Goal: Information Seeking & Learning: Learn about a topic

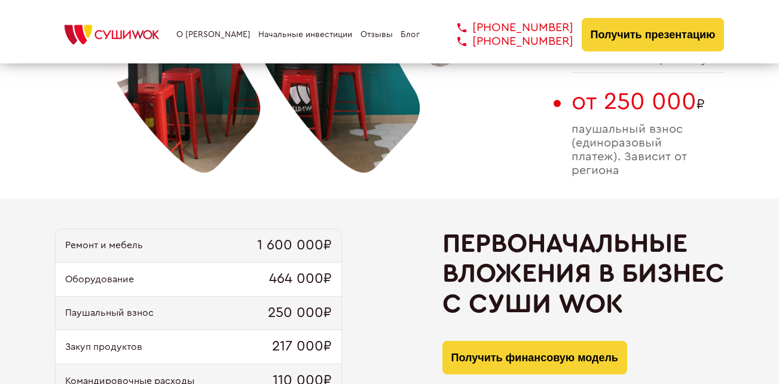
scroll to position [957, 0]
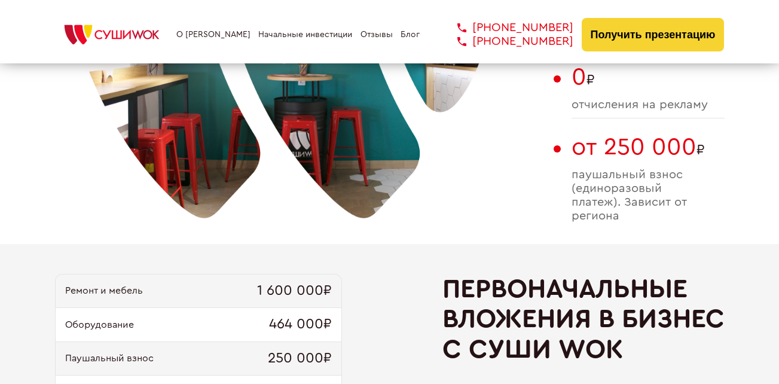
drag, startPoint x: 630, startPoint y: 216, endPoint x: 547, endPoint y: 190, distance: 87.2
click at [547, 191] on div "При инвестициях от 2 900 000 ₽ Прибыль 350 000 рублей в месяц 4% роялти (ежемес…" at bounding box center [390, 7] width 670 height 474
copy div "350 000 рублей в месяц 4% роялти (ежемесячный платеж) 15-70 м² размер помещения…"
click at [634, 183] on span "паушальный взнос (единоразовый платеж). Зависит от региона" at bounding box center [648, 195] width 153 height 55
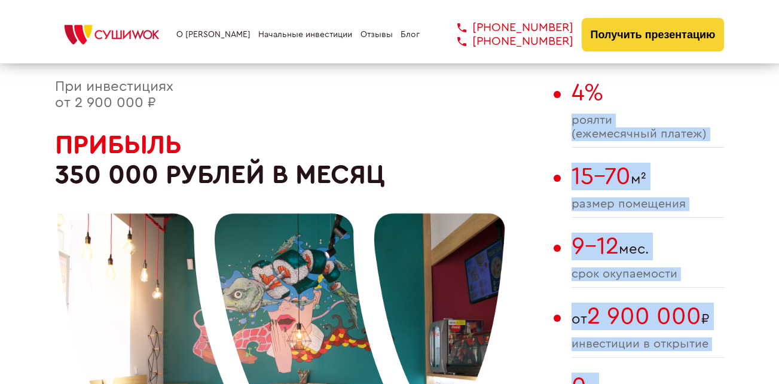
scroll to position [598, 0]
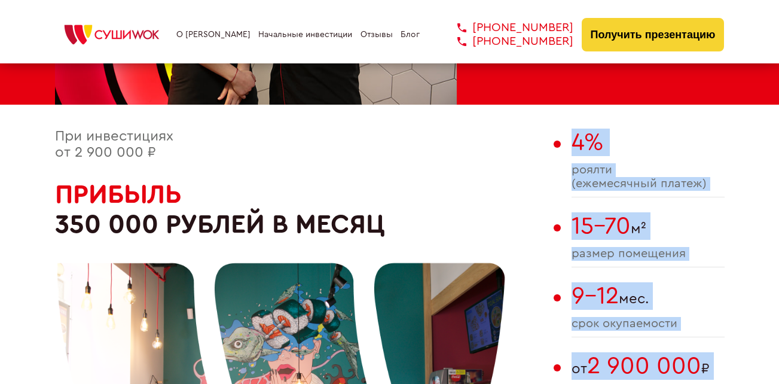
drag, startPoint x: 621, startPoint y: 212, endPoint x: 559, endPoint y: 144, distance: 91.8
click at [572, 144] on div "4% роялти (ежемесячный платеж) 15-70 м² размер помещения 9-12 мес. cрок окупаем…" at bounding box center [648, 366] width 153 height 474
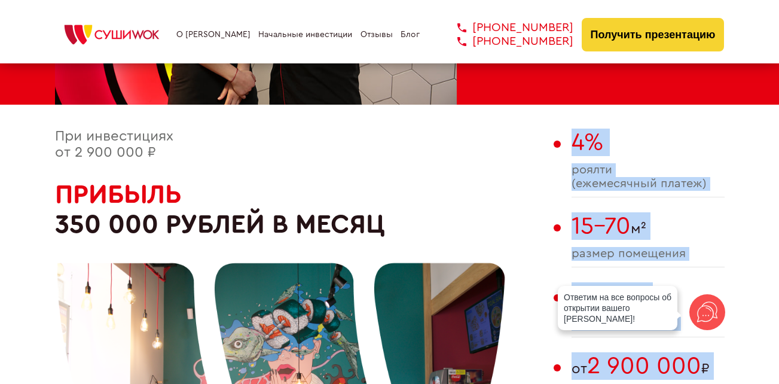
drag, startPoint x: 559, startPoint y: 144, endPoint x: 574, endPoint y: 142, distance: 14.5
copy div "4% роялти (ежемесячный платеж) 15-70 м² размер помещения 9-12 мес. cрок окупаем…"
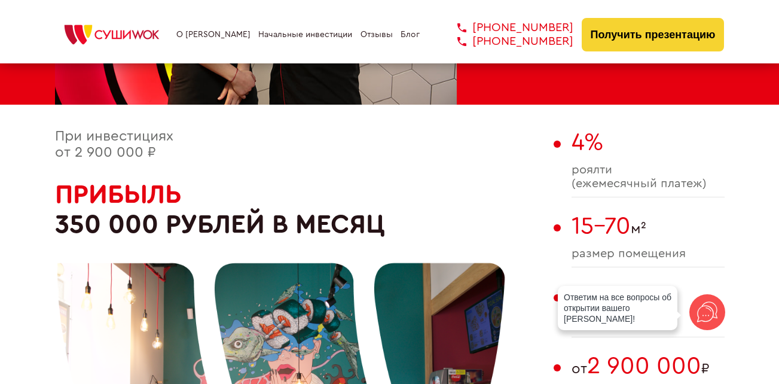
click at [515, 142] on div "При инвестициях от 2 900 000 ₽ Прибыль 350 000 рублей в месяц" at bounding box center [301, 366] width 493 height 474
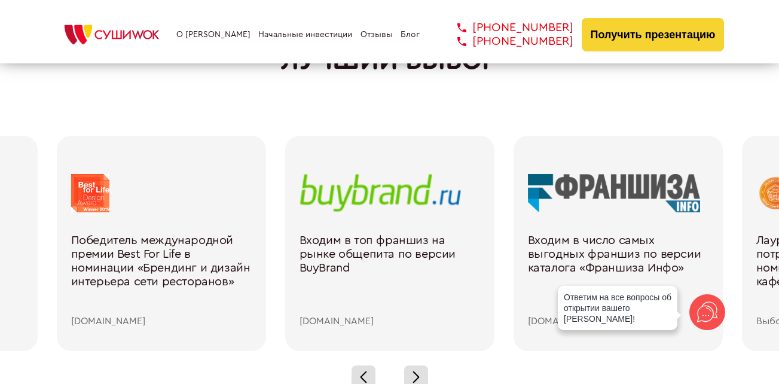
scroll to position [1675, 0]
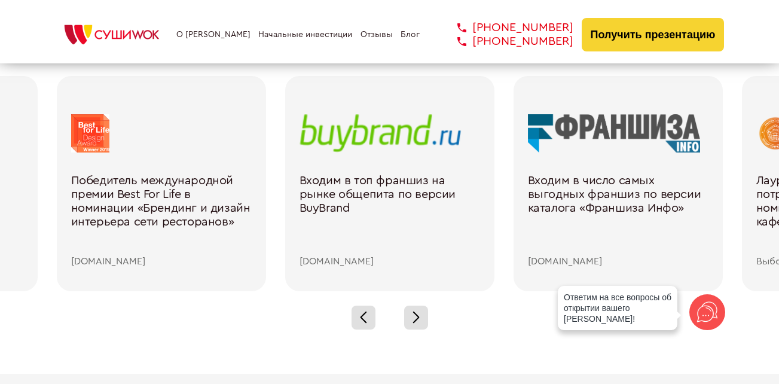
click at [588, 196] on div "Входим в число самых выгодных франшиз по версии каталога «Франшиза Инфо»" at bounding box center [618, 215] width 181 height 83
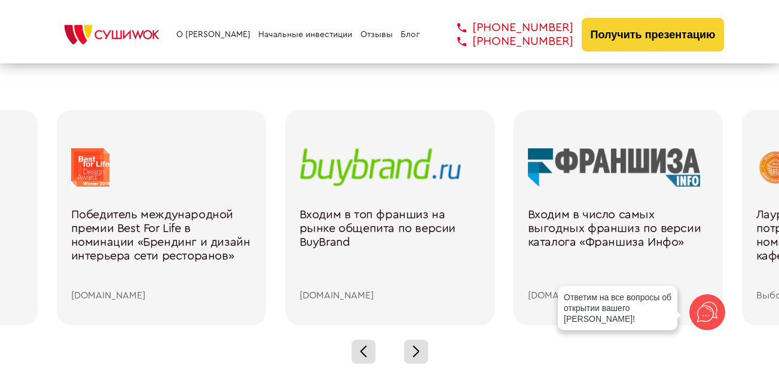
scroll to position [1615, 0]
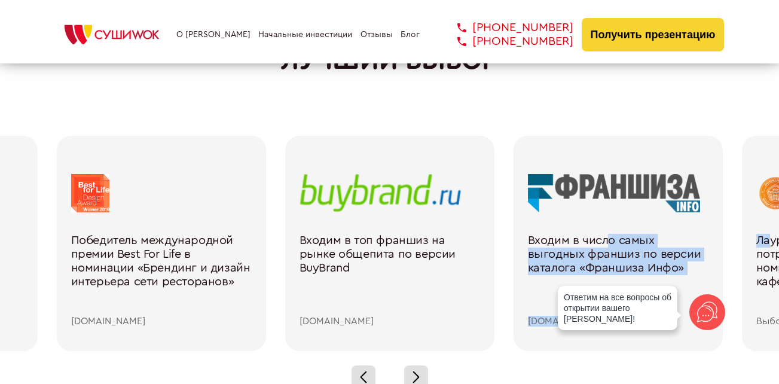
drag, startPoint x: 770, startPoint y: 243, endPoint x: 611, endPoint y: 233, distance: 159.4
click at [611, 233] on div "Нас рекомендует FORBES как выгодную франшизу forbes.com Входим в ТОП франшиз в …" at bounding box center [275, 243] width 2285 height 215
drag, startPoint x: 611, startPoint y: 233, endPoint x: 660, endPoint y: 246, distance: 50.8
click at [660, 246] on div "Входим в число самых выгодных франшиз по версии каталога «Франшиза Инфо»" at bounding box center [618, 275] width 181 height 83
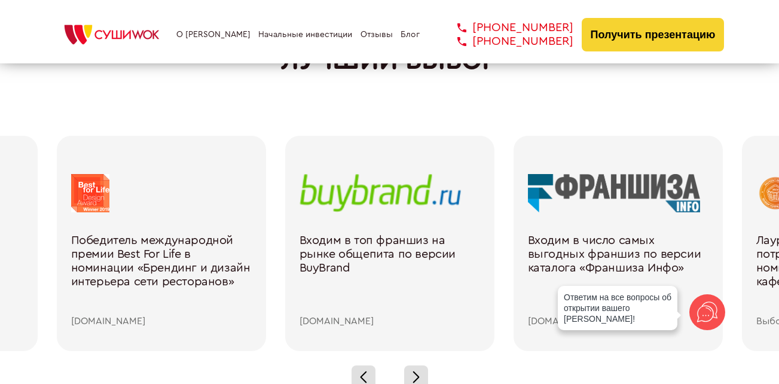
click at [649, 375] on div at bounding box center [389, 377] width 779 height 53
click at [417, 376] on span at bounding box center [416, 374] width 7 height 7
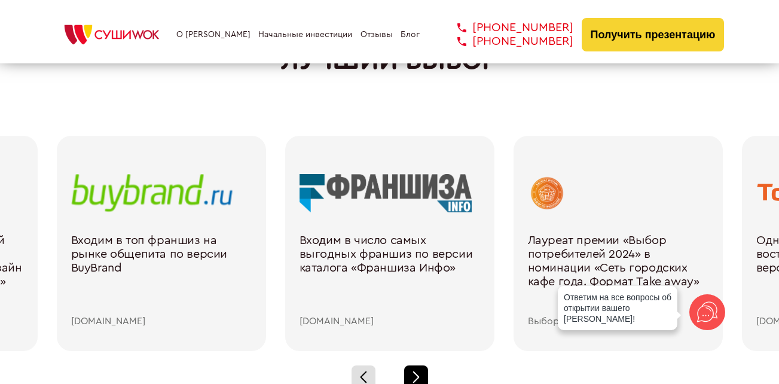
click at [419, 379] on div at bounding box center [416, 377] width 24 height 24
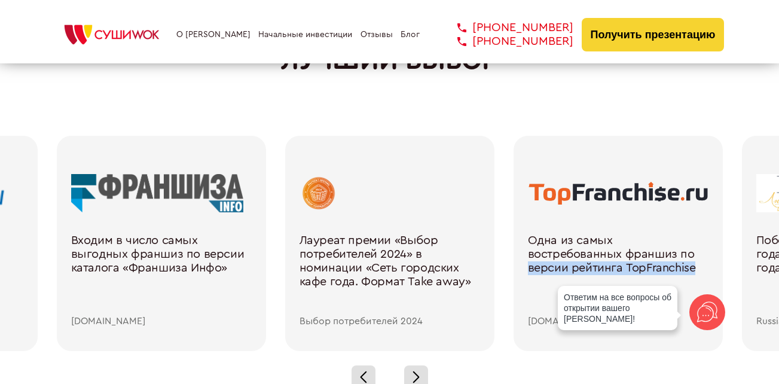
drag, startPoint x: 618, startPoint y: 266, endPoint x: 596, endPoint y: 259, distance: 22.5
click at [596, 259] on div "Одна из самых востребованных франшиз по версии рейтинга TopFranchise" at bounding box center [618, 275] width 181 height 83
drag, startPoint x: 596, startPoint y: 259, endPoint x: 578, endPoint y: 251, distance: 20.1
click at [578, 251] on div "Одна из самых востребованных франшиз по версии рейтинга TopFranchise" at bounding box center [618, 275] width 181 height 83
click at [594, 191] on div at bounding box center [618, 193] width 181 height 38
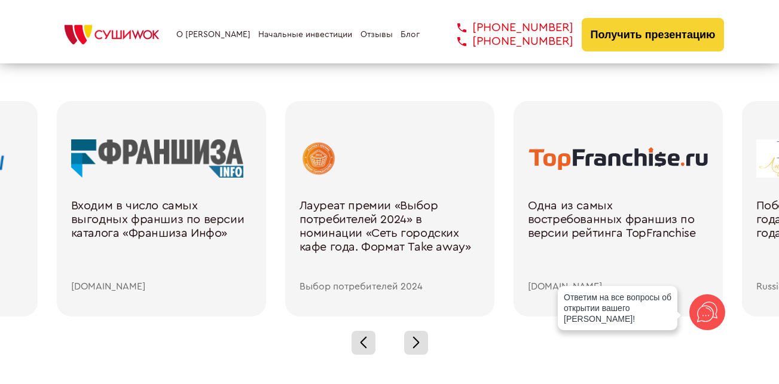
scroll to position [1734, 0]
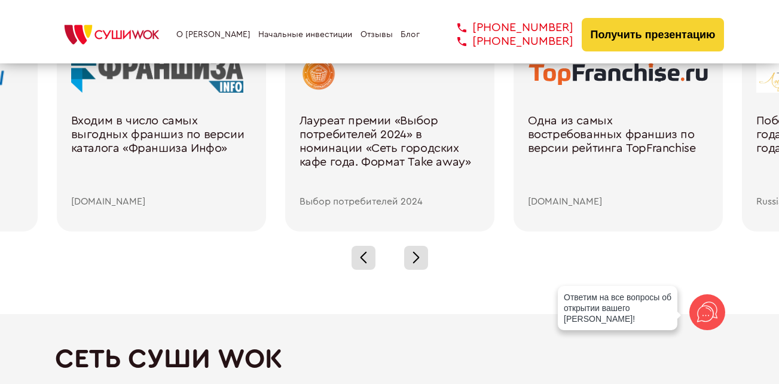
click at [571, 204] on div "[DOMAIN_NAME]" at bounding box center [618, 201] width 181 height 11
click at [594, 144] on div "Одна из самых востребованных франшиз по версии рейтинга TopFranchise" at bounding box center [618, 155] width 181 height 83
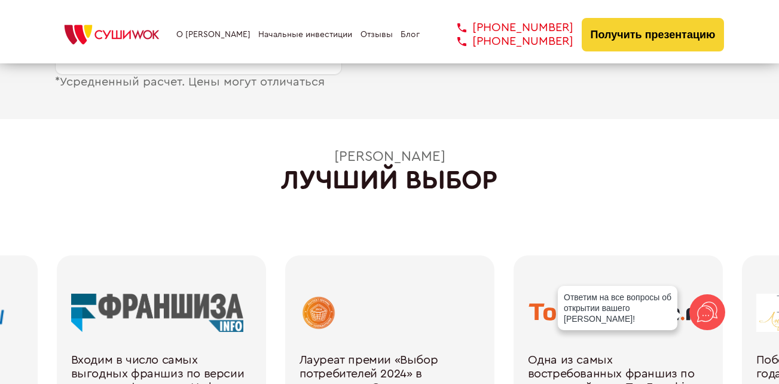
scroll to position [1675, 0]
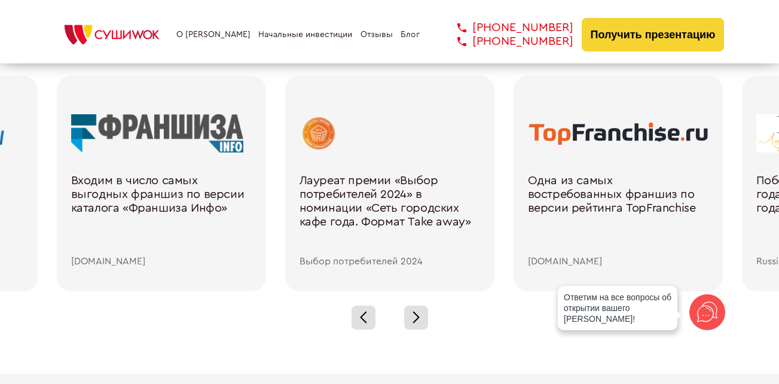
click at [584, 130] on div at bounding box center [618, 133] width 181 height 38
click at [577, 142] on div at bounding box center [618, 133] width 181 height 38
click at [392, 190] on div "Лауреат премии «Выбор потребителей 2024» в номинации «Сеть городских кафе года.…" at bounding box center [390, 215] width 181 height 83
click at [121, 135] on div at bounding box center [161, 133] width 181 height 38
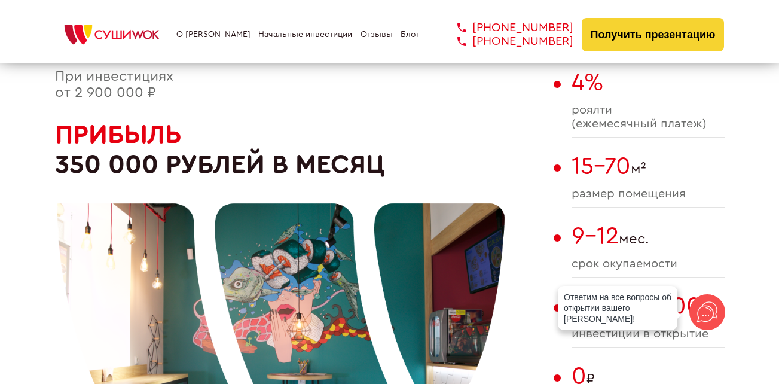
scroll to position [299, 0]
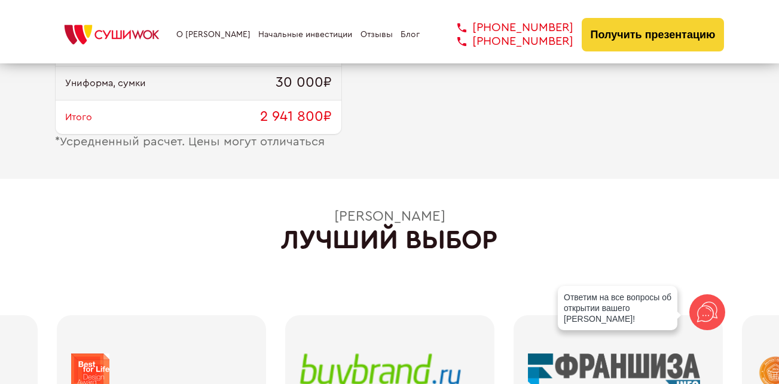
scroll to position [1675, 0]
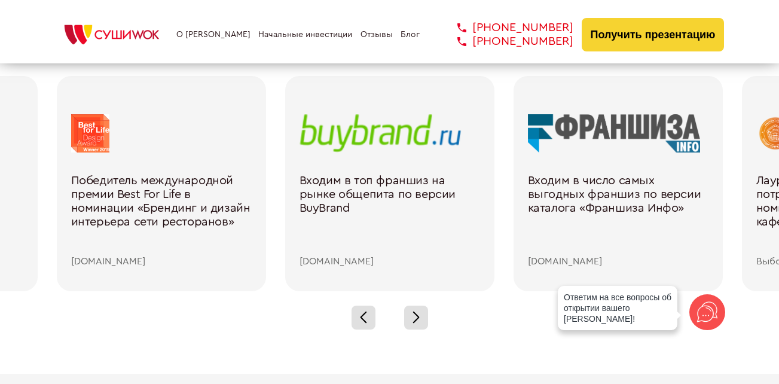
click at [599, 202] on div "Входим в число самых выгодных франшиз по версии каталога «Франшиза Инфо»" at bounding box center [618, 215] width 181 height 83
click at [420, 324] on div at bounding box center [416, 318] width 24 height 24
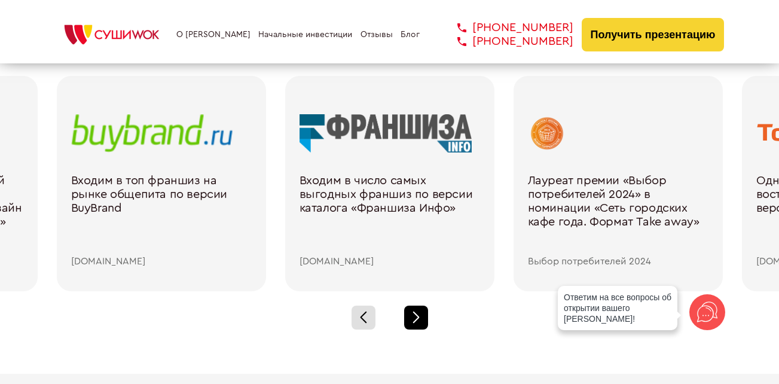
click at [407, 310] on div at bounding box center [416, 318] width 24 height 24
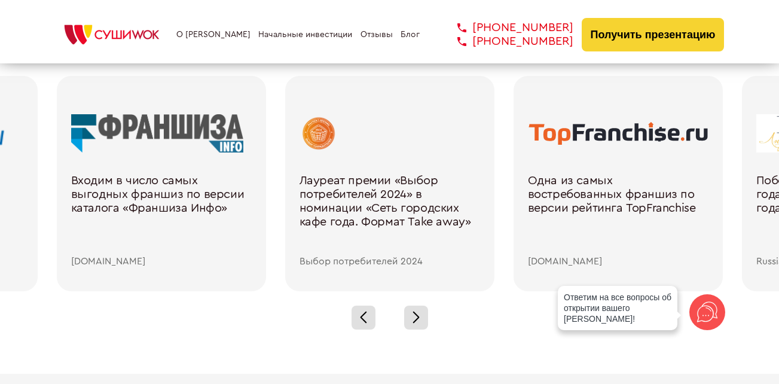
click at [566, 191] on div "Одна из самых востребованных франшиз по версии рейтинга TopFranchise" at bounding box center [618, 215] width 181 height 83
click at [588, 137] on div at bounding box center [618, 133] width 181 height 38
click at [136, 175] on div "Входим в число самых выгодных франшиз по версии каталога «Франшиза Инфо»" at bounding box center [161, 215] width 181 height 83
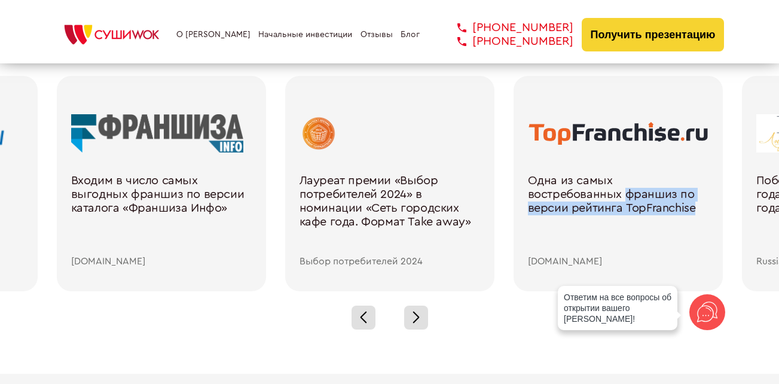
drag, startPoint x: 615, startPoint y: 207, endPoint x: 525, endPoint y: 197, distance: 90.2
click at [525, 197] on div "Одна из самых востребованных франшиз по версии рейтинга TopFranchise [DOMAIN_NA…" at bounding box center [618, 183] width 209 height 215
drag, startPoint x: 525, startPoint y: 197, endPoint x: 544, endPoint y: 203, distance: 19.5
copy div "франшиз по версии рейтинга TopFranchise"
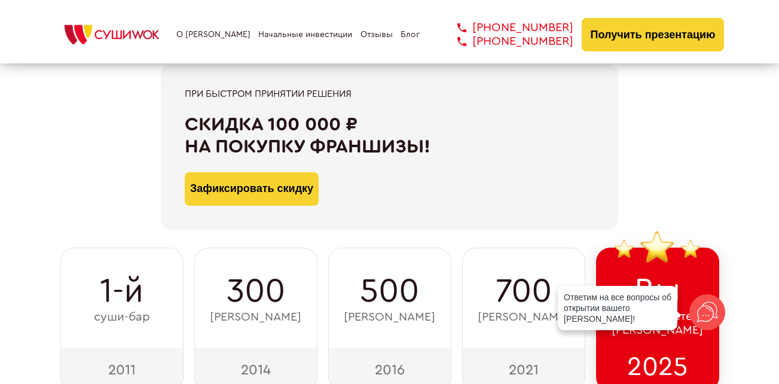
scroll to position [0, 0]
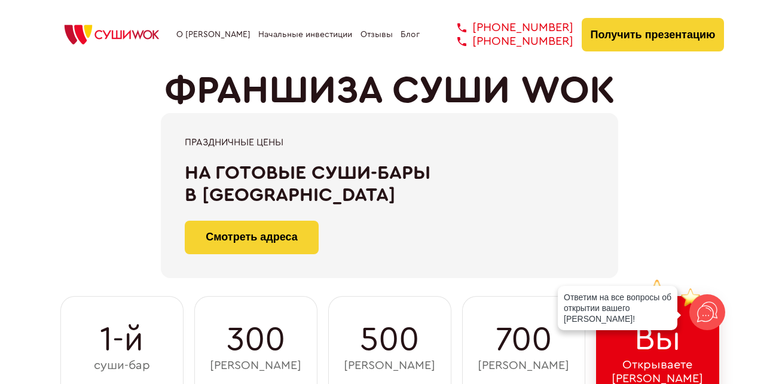
click at [213, 36] on link "О [PERSON_NAME]" at bounding box center [213, 35] width 74 height 10
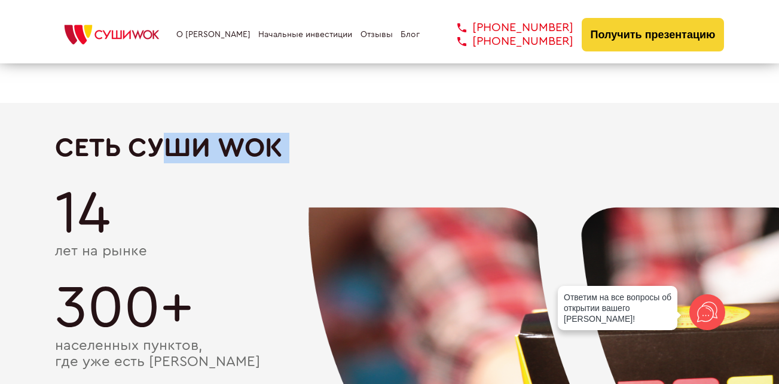
scroll to position [1923, 0]
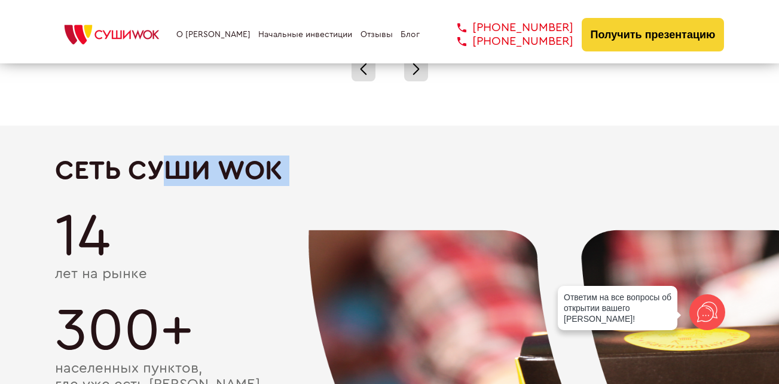
drag, startPoint x: 60, startPoint y: 109, endPoint x: 161, endPoint y: 172, distance: 119.0
drag, startPoint x: 161, startPoint y: 172, endPoint x: 104, endPoint y: 173, distance: 56.8
click at [104, 173] on h2 "Сеть Суши Wok" at bounding box center [390, 170] width 670 height 31
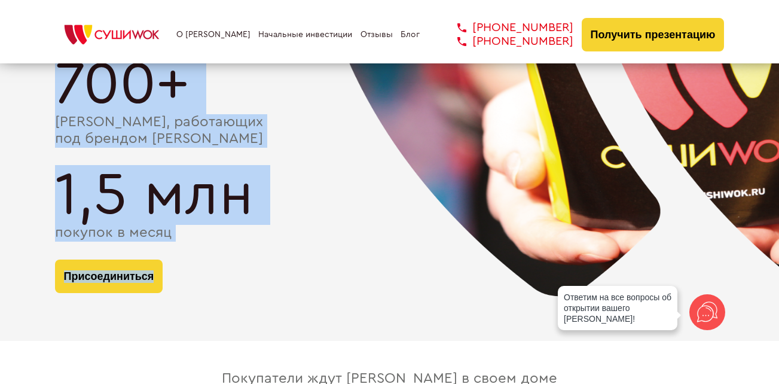
scroll to position [2282, 0]
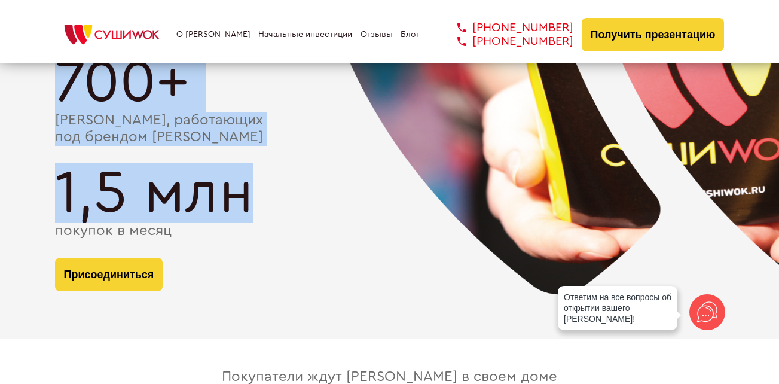
drag, startPoint x: 63, startPoint y: 166, endPoint x: 286, endPoint y: 220, distance: 229.5
click at [286, 220] on div "Сеть Суши Wok 14 лет на рынке 300+ населенных пунктов, где уже есть Суши Wok 70…" at bounding box center [390, 53] width 670 height 513
drag, startPoint x: 286, startPoint y: 220, endPoint x: 132, endPoint y: 128, distance: 179.2
copy div "Сеть Суши Wok 14 лет на рынке 300+ населенных пунктов, где уже есть Суши Wok 70…"
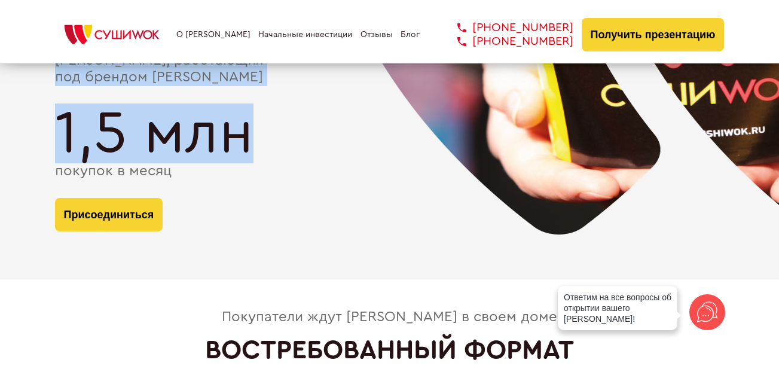
scroll to position [2401, 0]
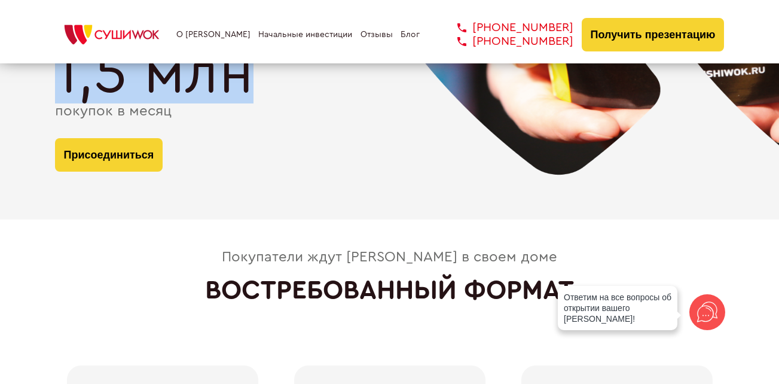
click at [449, 100] on div "1,5 млн" at bounding box center [390, 74] width 670 height 60
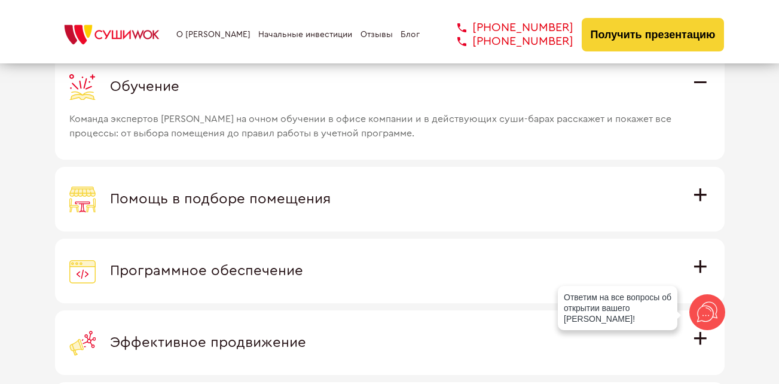
scroll to position [3358, 0]
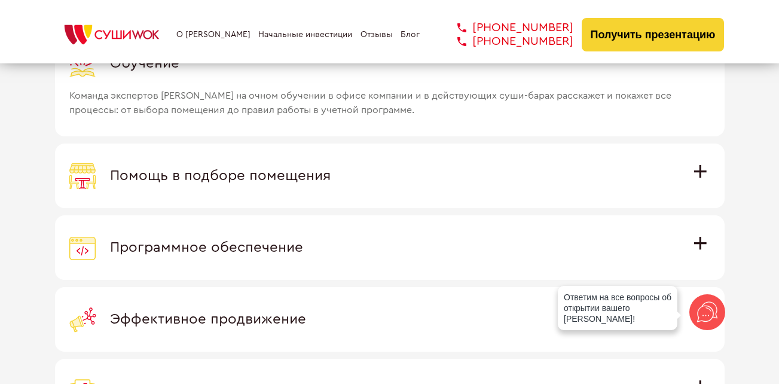
click at [486, 196] on label "Помощь в подборе помещения Наши специалисты оценят варианты помещения в вашем г…" at bounding box center [390, 176] width 670 height 65
click at [0, 0] on input "Помощь в подборе помещения Наши специалисты оценят варианты помещения в вашем г…" at bounding box center [0, 0] width 0 height 0
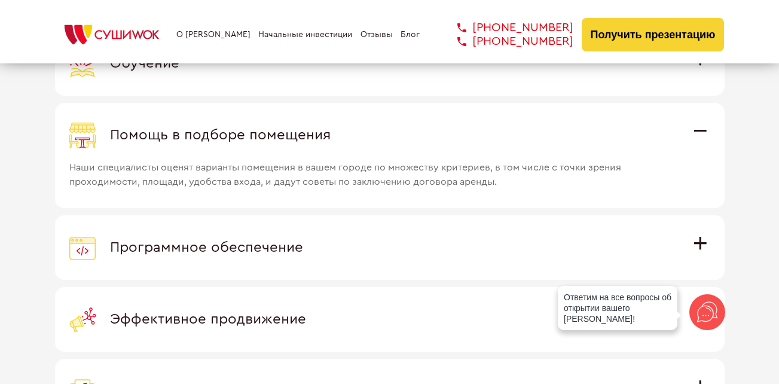
click at [374, 255] on div "Программное обеспечение" at bounding box center [389, 247] width 641 height 26
click at [0, 0] on input "Программное обеспечение Программное обеспечение разработано специально для Суши…" at bounding box center [0, 0] width 0 height 0
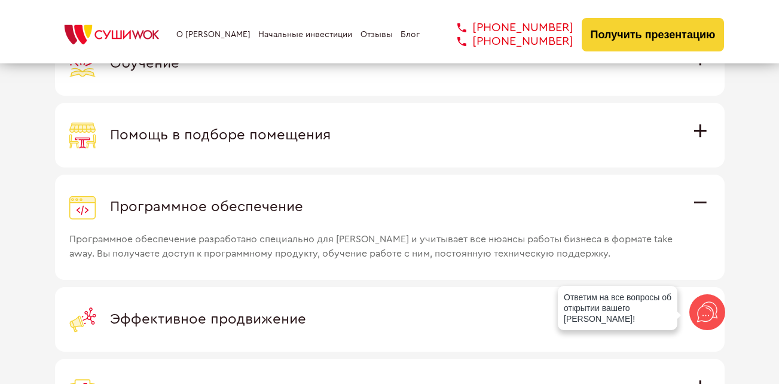
scroll to position [3418, 0]
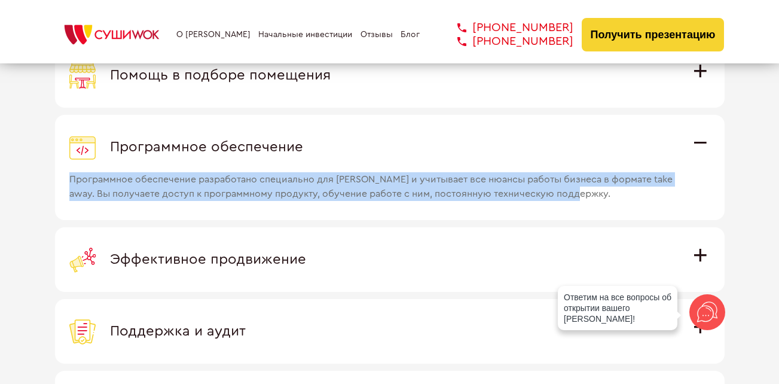
drag, startPoint x: 612, startPoint y: 198, endPoint x: 71, endPoint y: 178, distance: 541.6
click at [71, 178] on span "Программное обеспечение разработано специально для [PERSON_NAME] и учитывает вс…" at bounding box center [373, 180] width 609 height 41
copy span "Программное обеспечение разработано специально для Суши Wok и учитывает все нюа…"
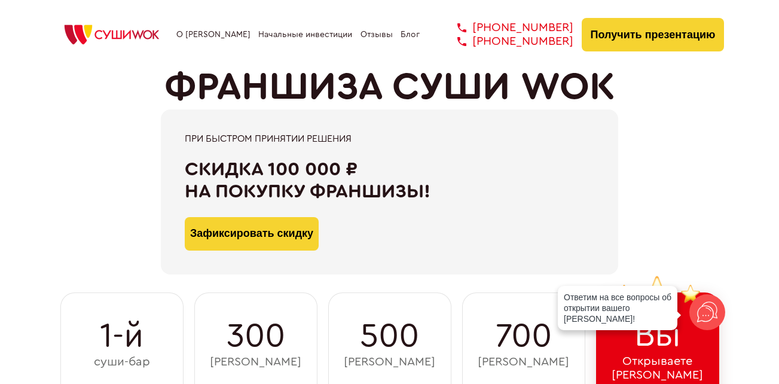
scroll to position [0, 0]
